Goal: Task Accomplishment & Management: Manage account settings

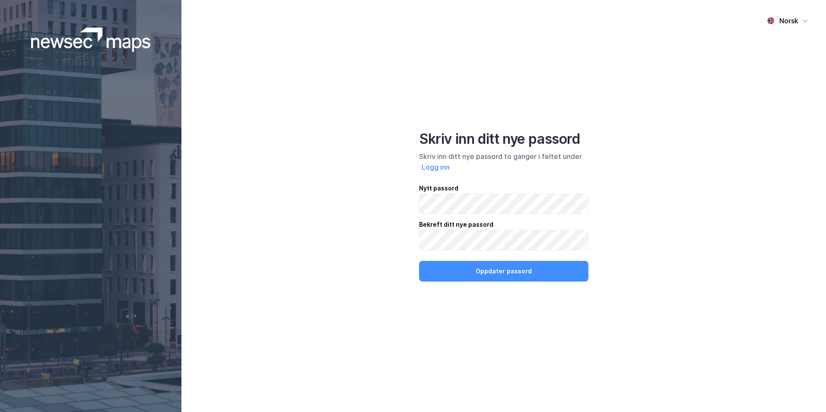
click at [419, 261] on button "Oppdater passord" at bounding box center [503, 271] width 169 height 21
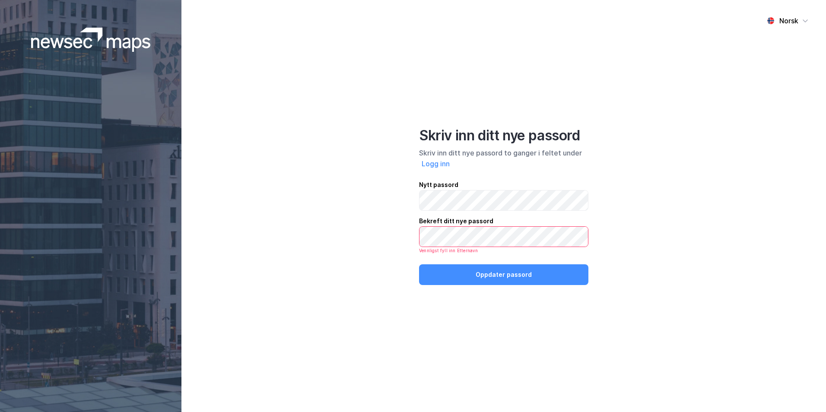
drag, startPoint x: 604, startPoint y: 225, endPoint x: 596, endPoint y: 231, distance: 10.2
click at [604, 225] on div "Norsk Skriv inn ditt nye passord Skriv inn ditt nye passord to ganger i feltet …" at bounding box center [504, 206] width 645 height 412
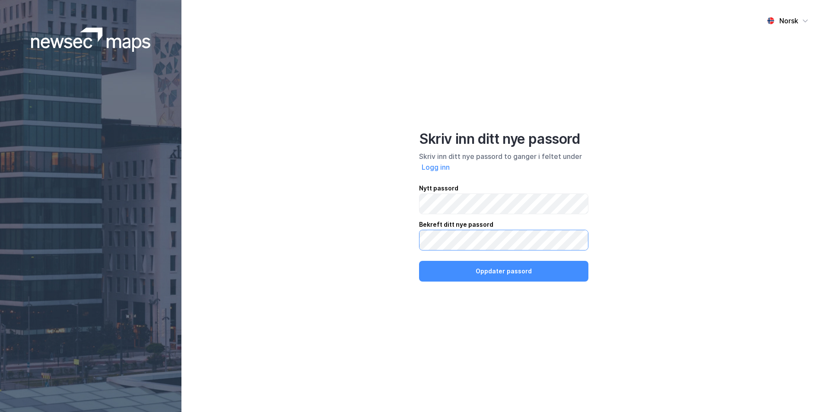
click button "Oppdater passord" at bounding box center [503, 271] width 169 height 21
